Goal: Task Accomplishment & Management: Use online tool/utility

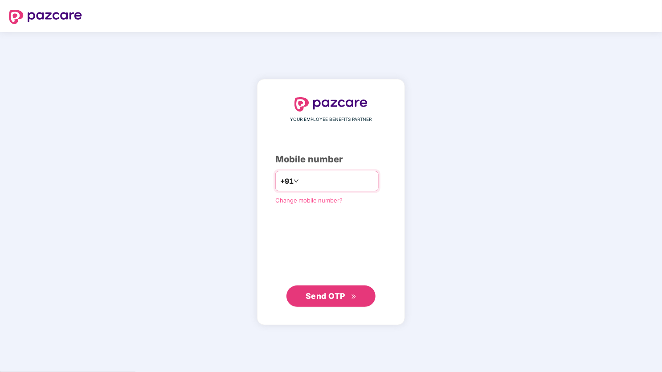
click at [311, 184] on input "number" at bounding box center [337, 181] width 73 height 14
click at [315, 182] on input "number" at bounding box center [337, 181] width 73 height 14
type input "*****"
click at [310, 181] on input "*****" at bounding box center [337, 181] width 73 height 14
click at [301, 175] on input "*****" at bounding box center [337, 181] width 73 height 14
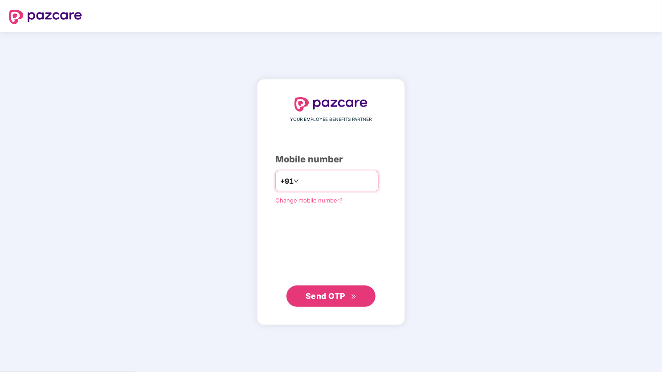
click at [320, 184] on input "number" at bounding box center [337, 181] width 73 height 14
type input "**********"
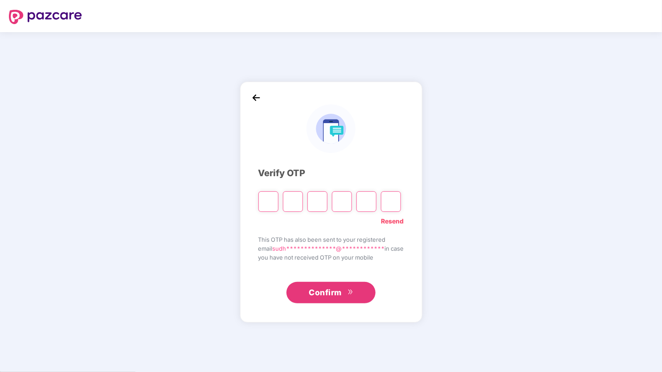
type input "*"
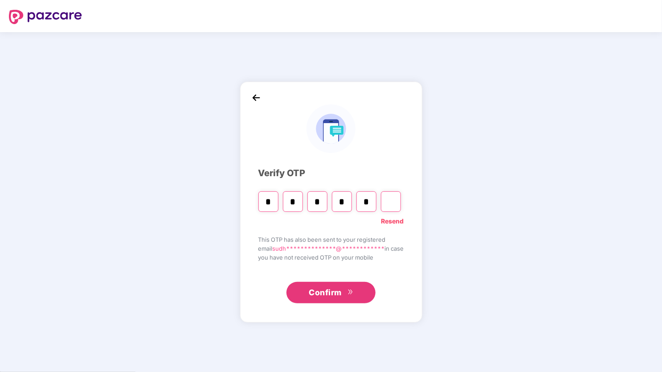
type input "*"
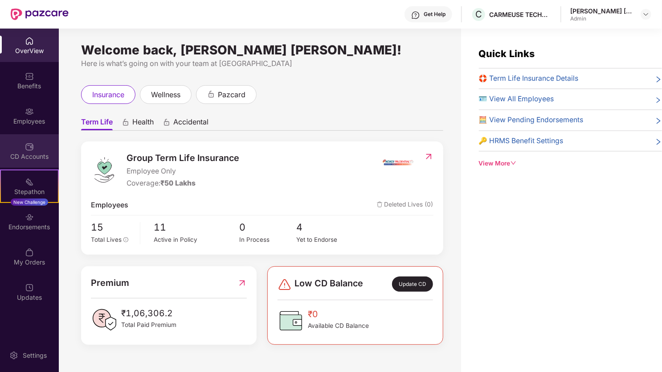
click at [36, 147] on div "CD Accounts" at bounding box center [29, 150] width 59 height 33
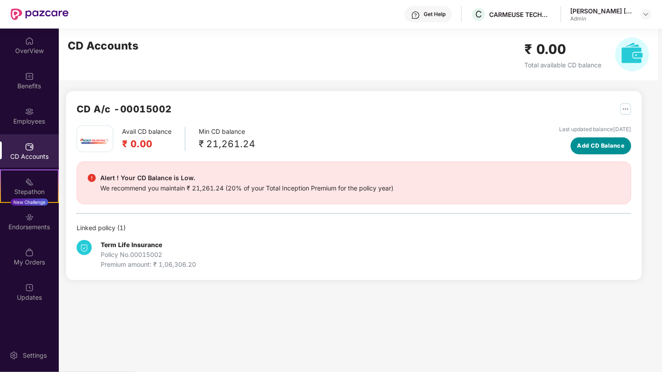
click at [597, 146] on span "Add CD Balance" at bounding box center [601, 145] width 48 height 9
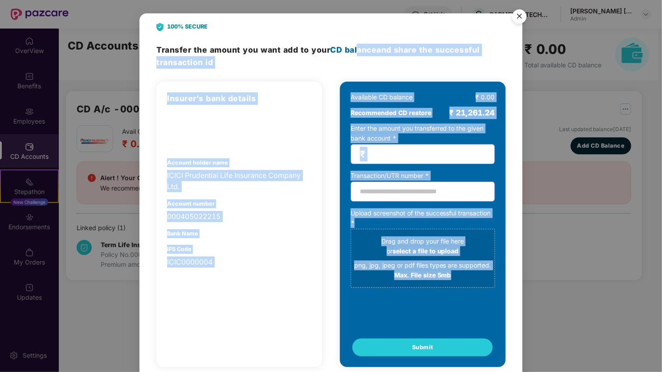
drag, startPoint x: 359, startPoint y: 37, endPoint x: 596, endPoint y: 69, distance: 238.8
click at [596, 69] on div "100% SECURE Transfer the amount you want add to your CD balance and share the s…" at bounding box center [331, 186] width 662 height 372
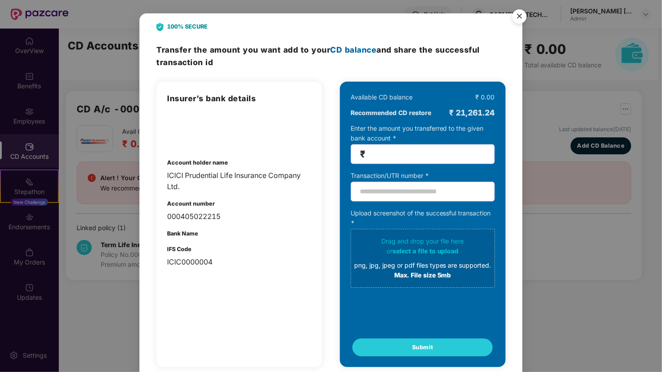
click at [628, 306] on div "100% SECURE Transfer the amount you want add to your CD balance and share the s…" at bounding box center [331, 186] width 662 height 372
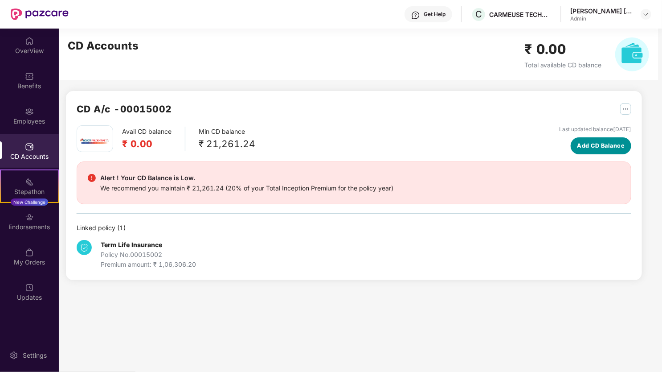
click at [608, 145] on span "Add CD Balance" at bounding box center [601, 145] width 48 height 9
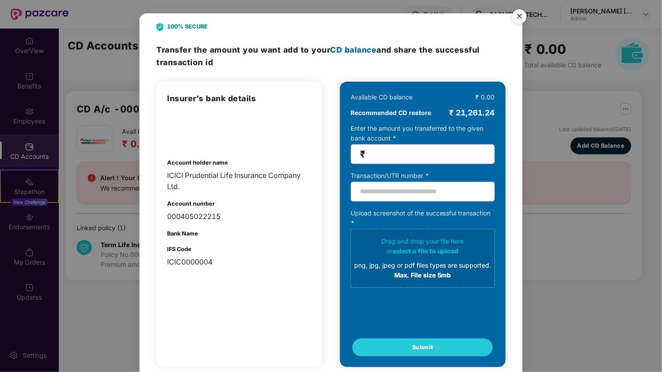
click at [392, 27] on div "100% SECURE Transfer the amount you want add to your CD balance and share the s…" at bounding box center [330, 198] width 383 height 370
click at [456, 149] on input "number" at bounding box center [426, 154] width 119 height 10
click at [439, 192] on input "text" at bounding box center [423, 191] width 144 height 20
drag, startPoint x: 410, startPoint y: 25, endPoint x: 413, endPoint y: 42, distance: 16.9
click at [412, 42] on div "100% SECURE Transfer the amount you want add to your CD balance and share the s…" at bounding box center [330, 198] width 383 height 370
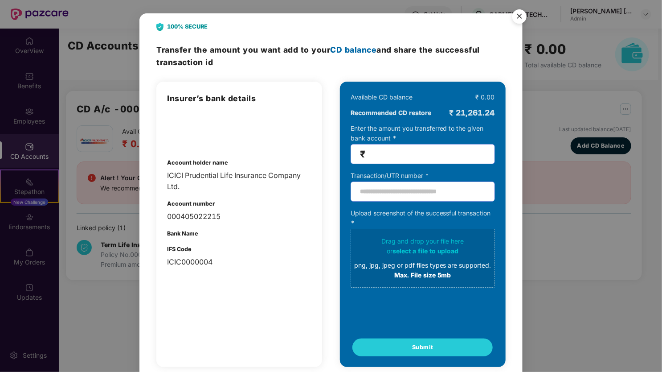
click at [456, 154] on input "number" at bounding box center [426, 154] width 119 height 10
click at [522, 19] on img "Close" at bounding box center [519, 17] width 25 height 25
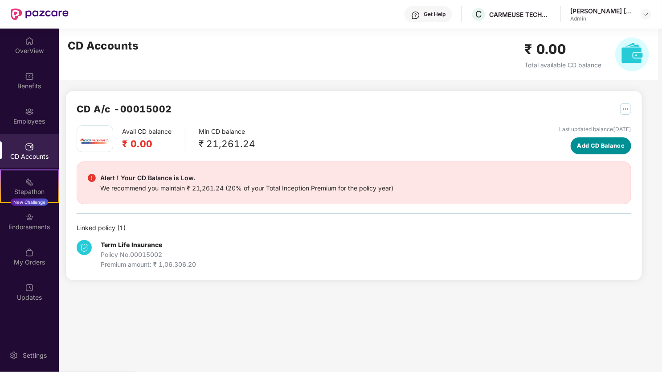
click at [597, 149] on span "Add CD Balance" at bounding box center [601, 145] width 48 height 9
